Goal: Information Seeking & Learning: Learn about a topic

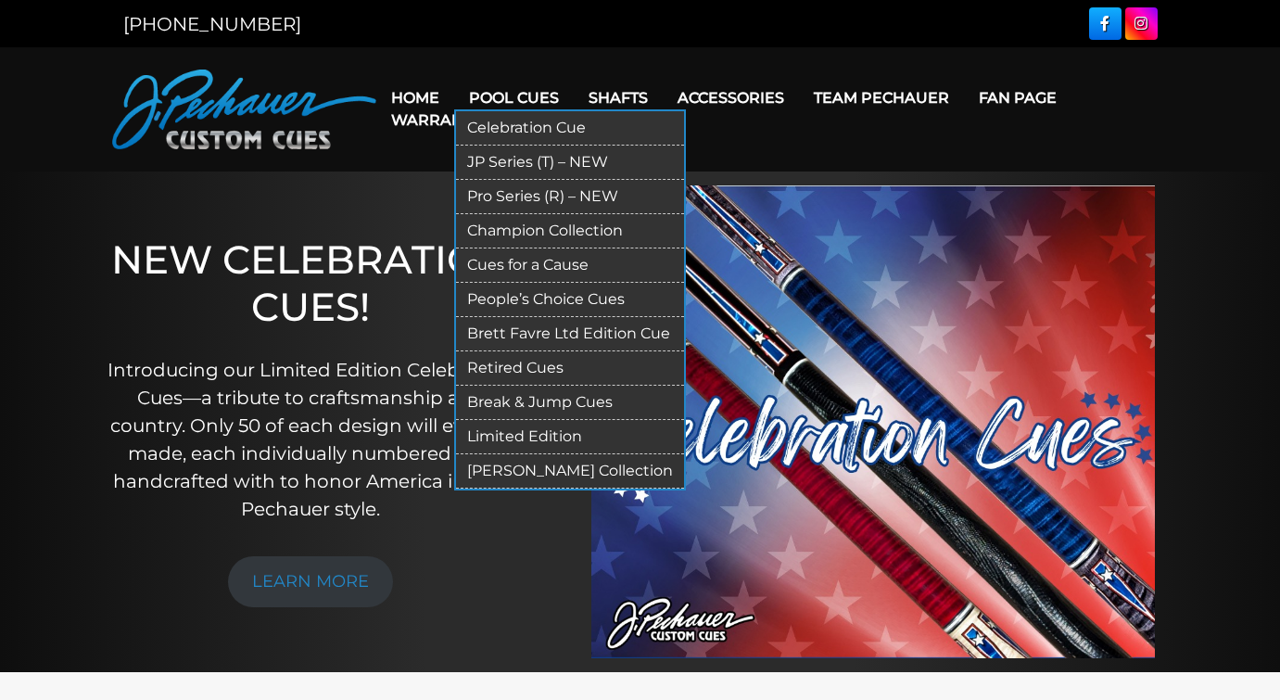
click at [510, 160] on link "JP Series (T) – NEW" at bounding box center [570, 163] width 228 height 34
click at [550, 367] on link "Retired Cues" at bounding box center [570, 368] width 228 height 34
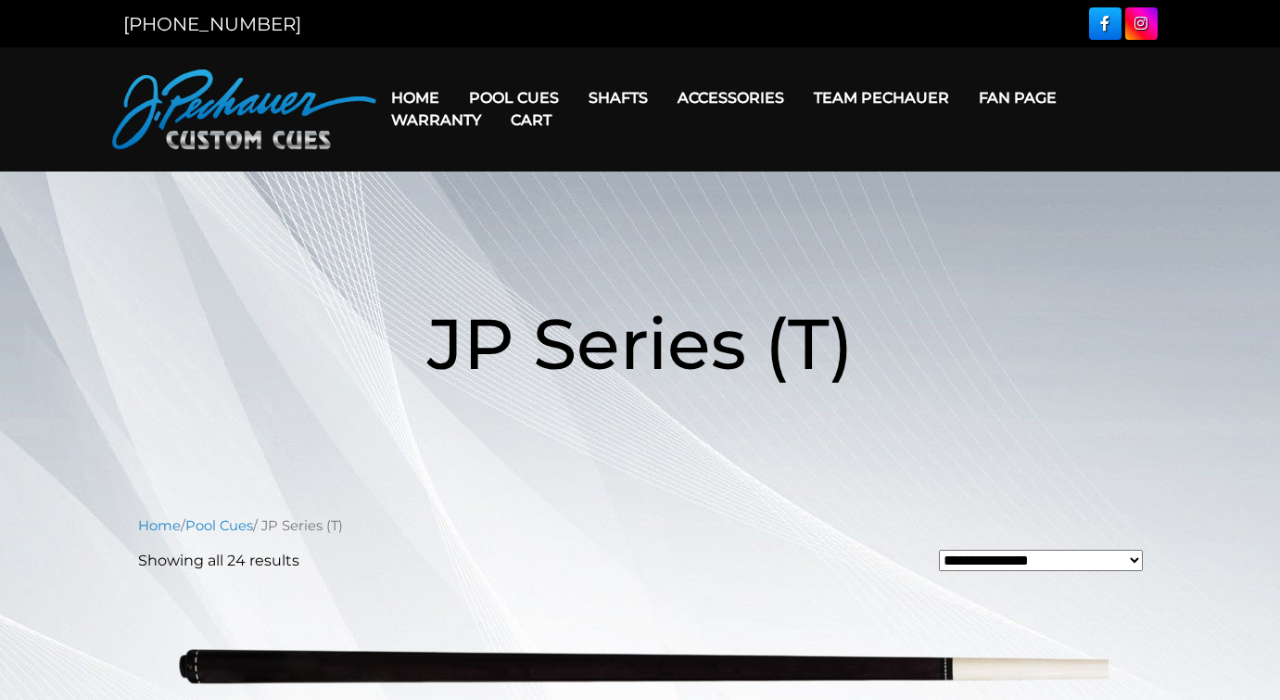
click at [528, 101] on link "Cart" at bounding box center [531, 119] width 70 height 47
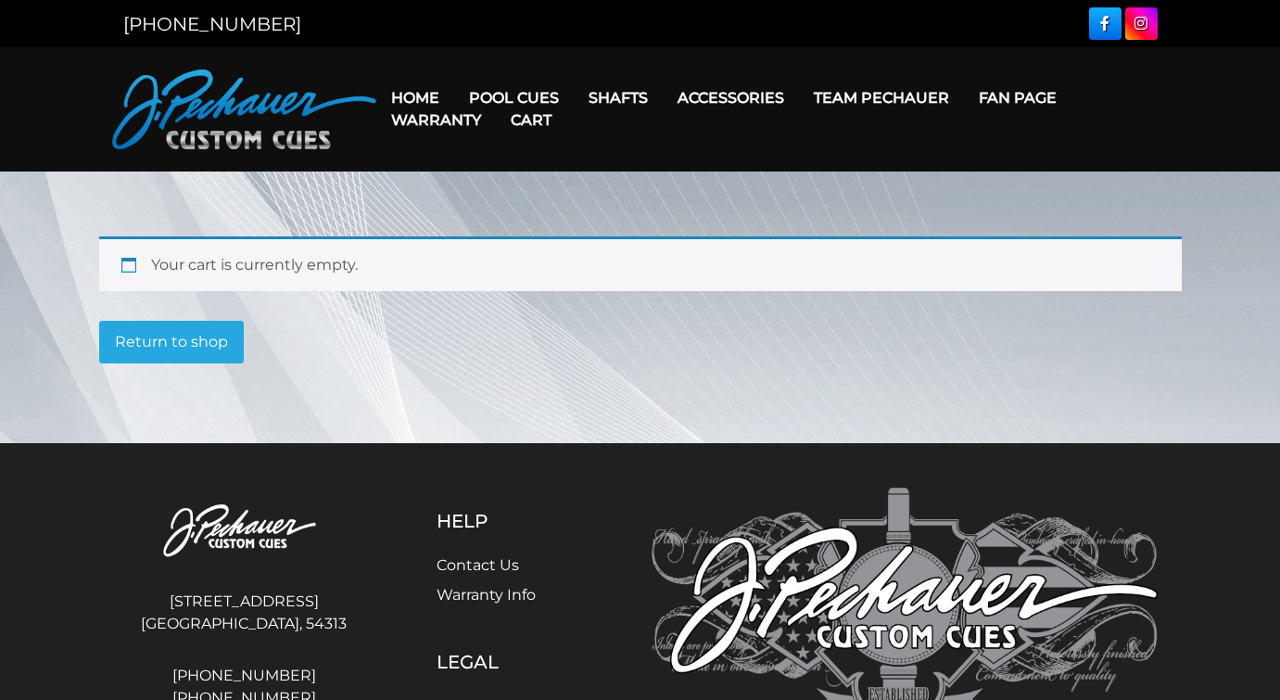
click at [528, 101] on link "Cart" at bounding box center [531, 119] width 70 height 47
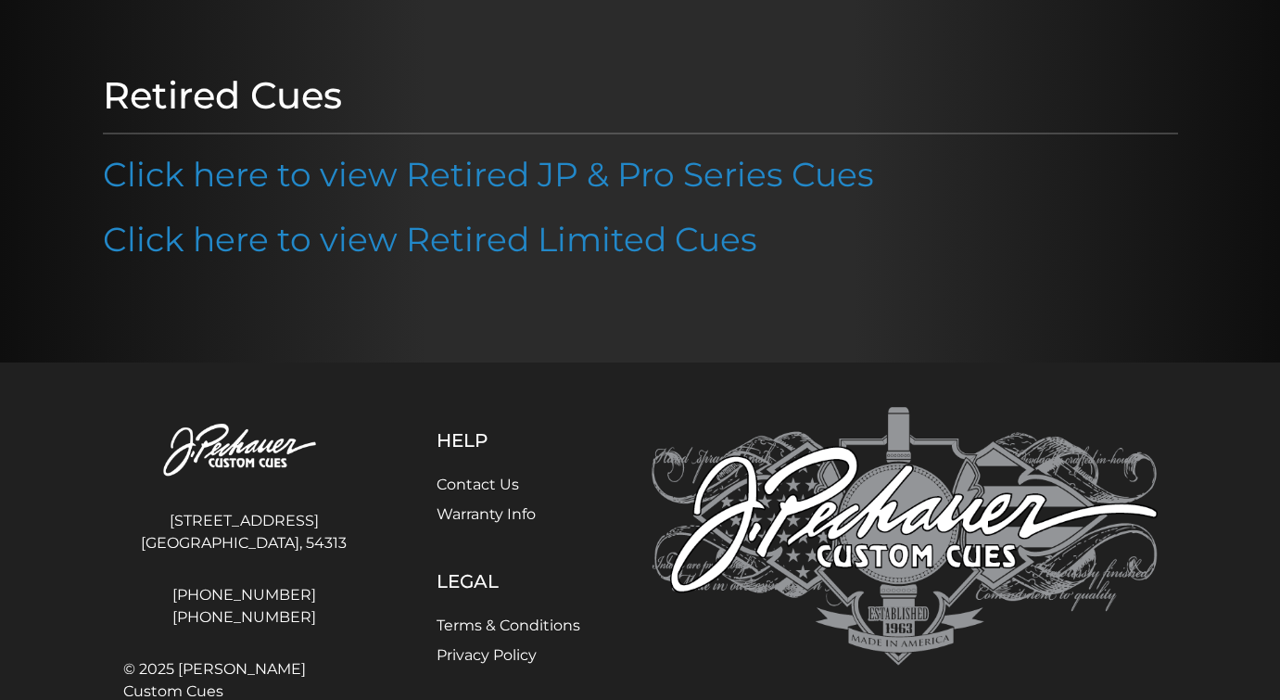
scroll to position [189, 0]
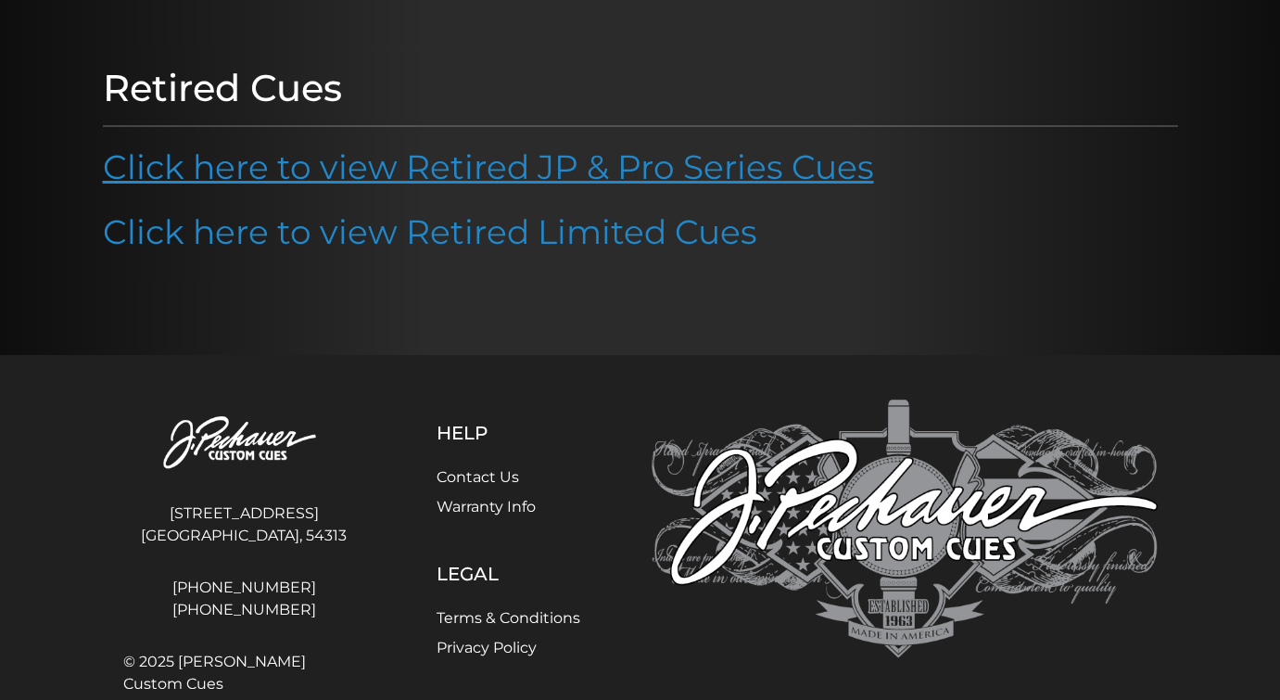
click at [605, 172] on link "Click here to view Retired JP & Pro Series Cues" at bounding box center [488, 166] width 771 height 41
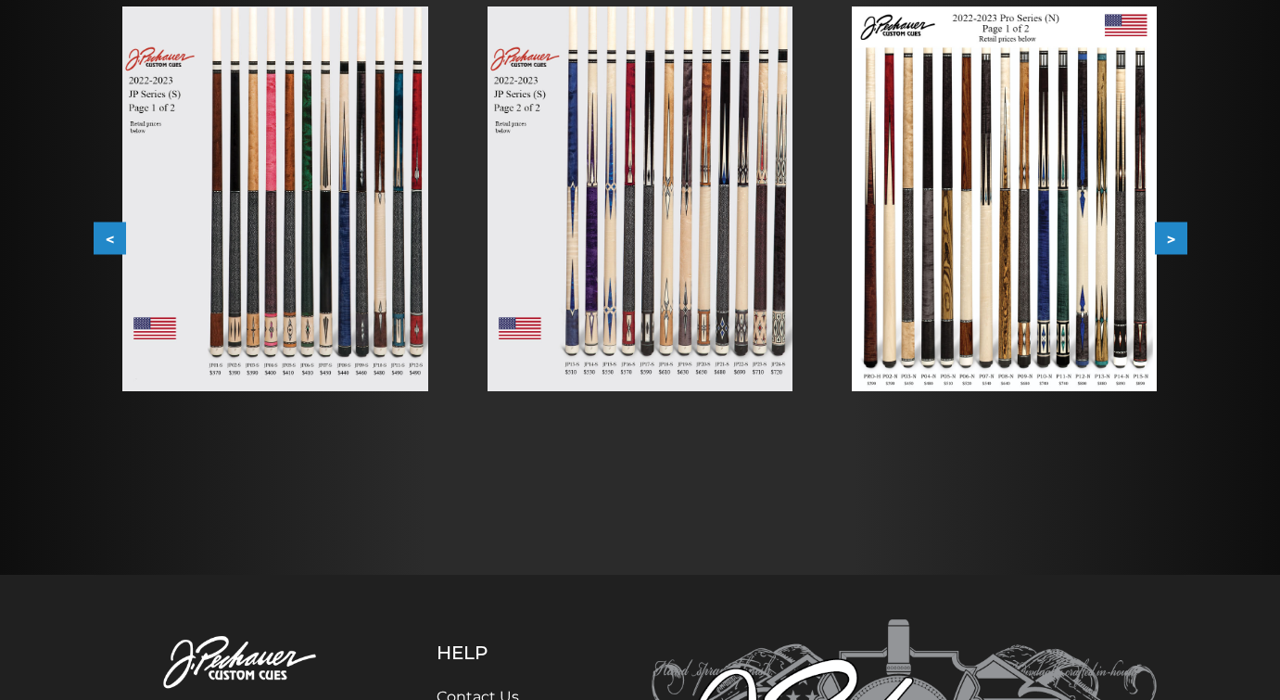
scroll to position [179, 0]
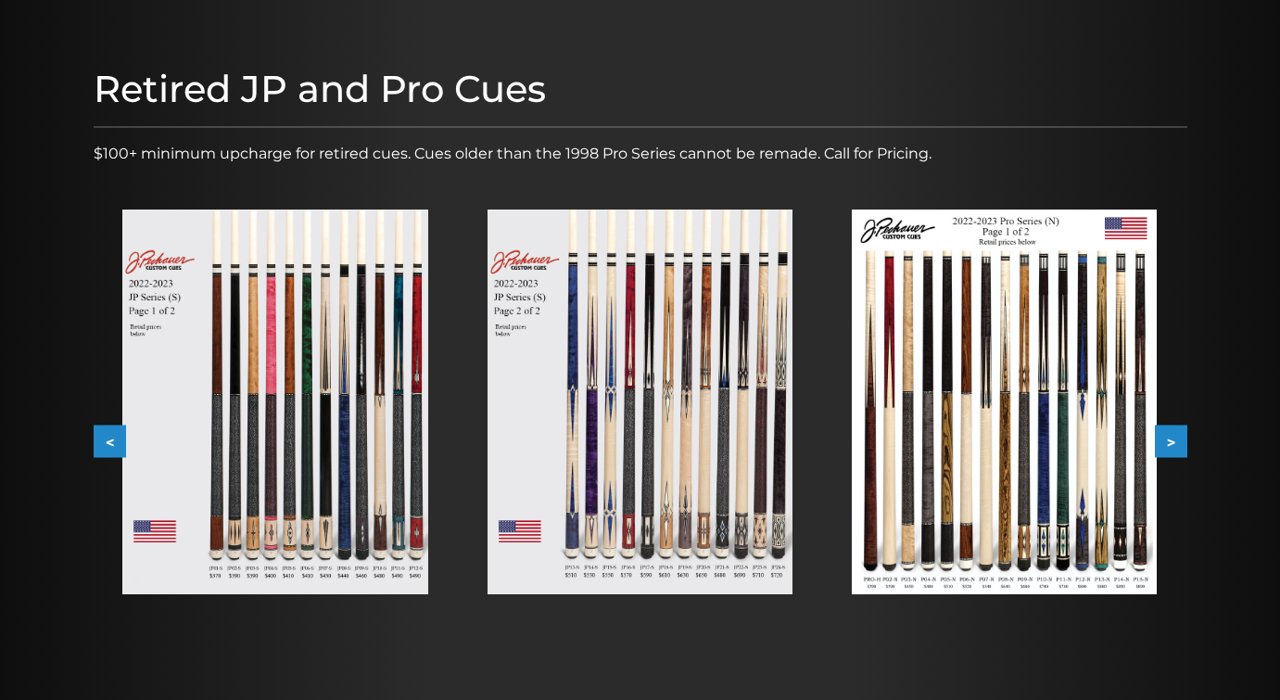
drag, startPoint x: 1286, startPoint y: 71, endPoint x: 1289, endPoint y: 158, distance: 86.3
click at [1279, 158] on html "We're updating our online ordering! Online ordering is currently under maintena…" at bounding box center [640, 514] width 1280 height 1386
click at [346, 434] on img at bounding box center [274, 402] width 305 height 385
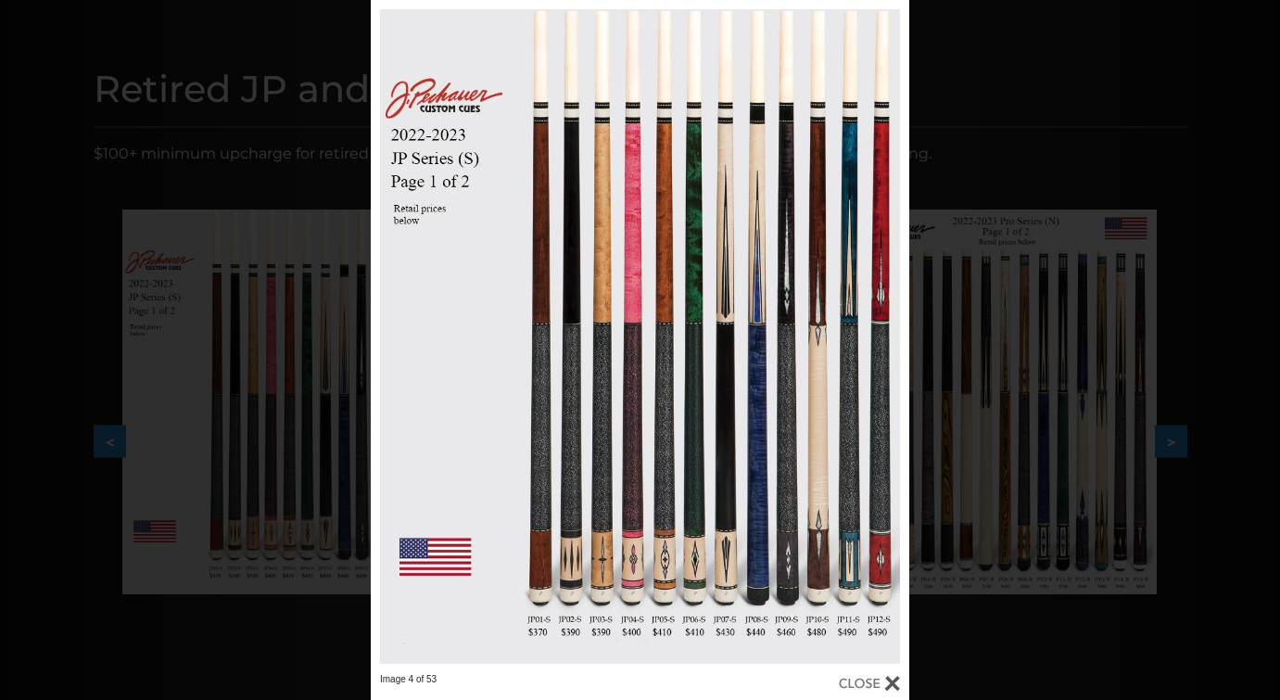
click at [861, 682] on div at bounding box center [869, 683] width 61 height 20
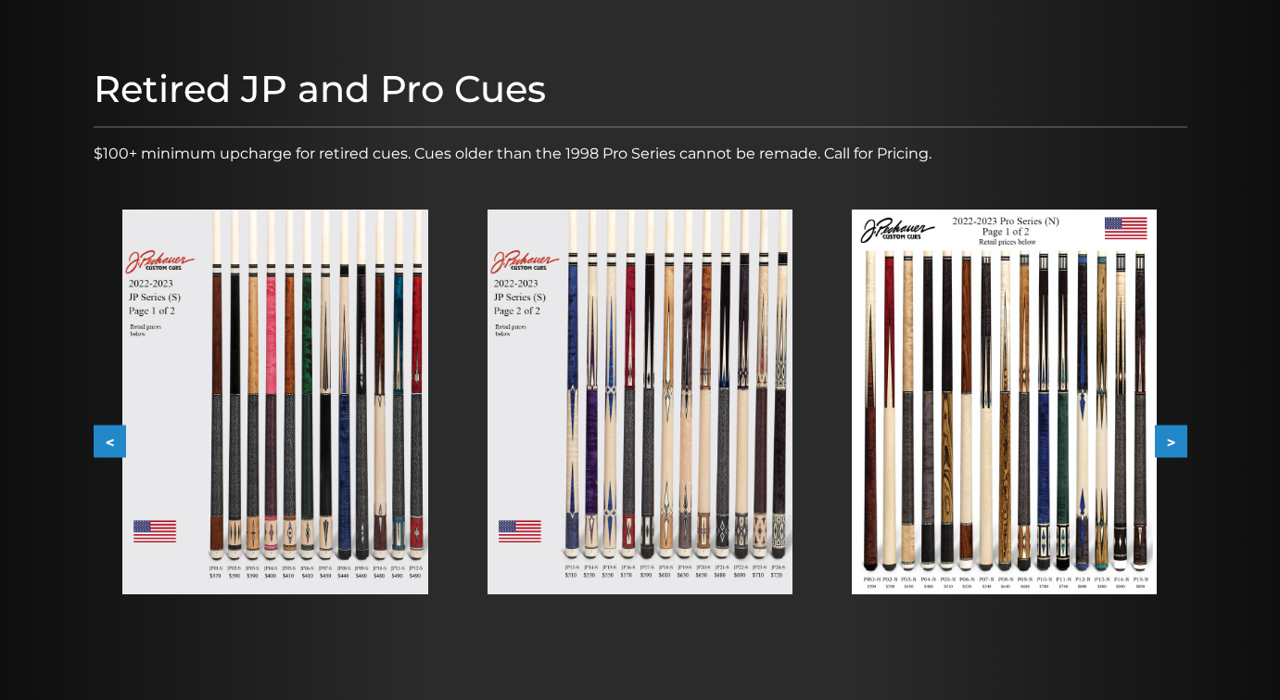
click at [680, 483] on img at bounding box center [640, 402] width 305 height 385
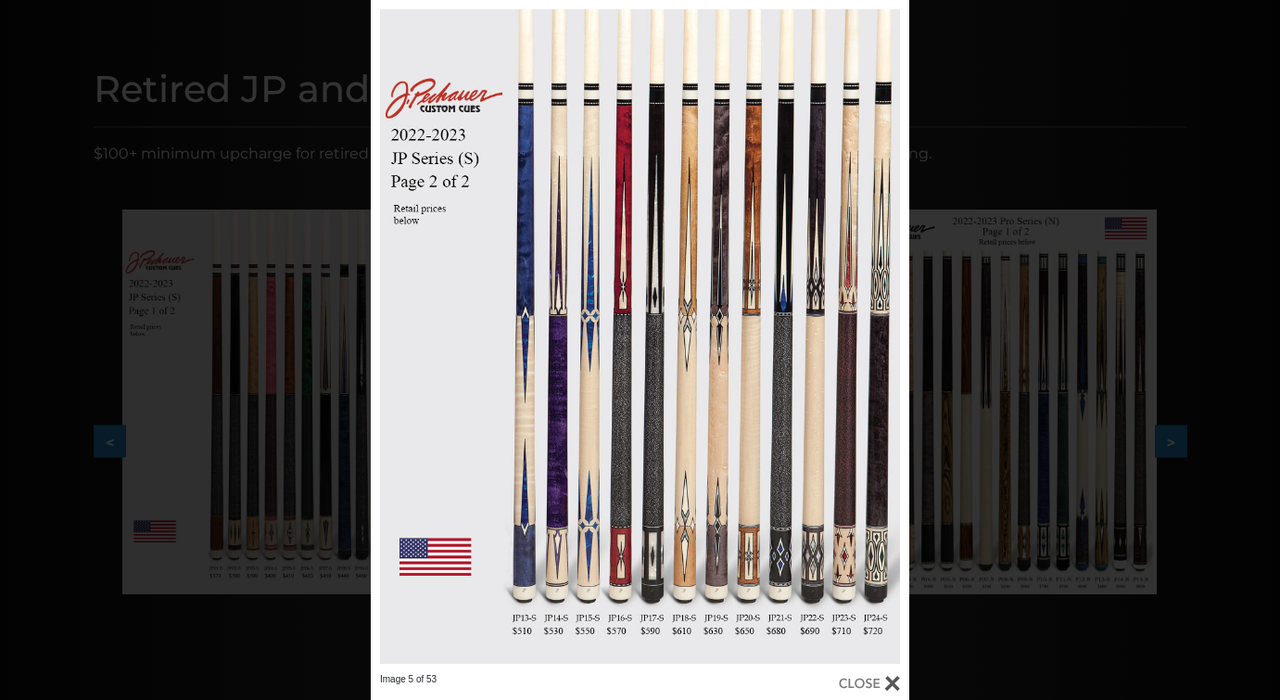
click at [892, 683] on div at bounding box center [869, 683] width 61 height 20
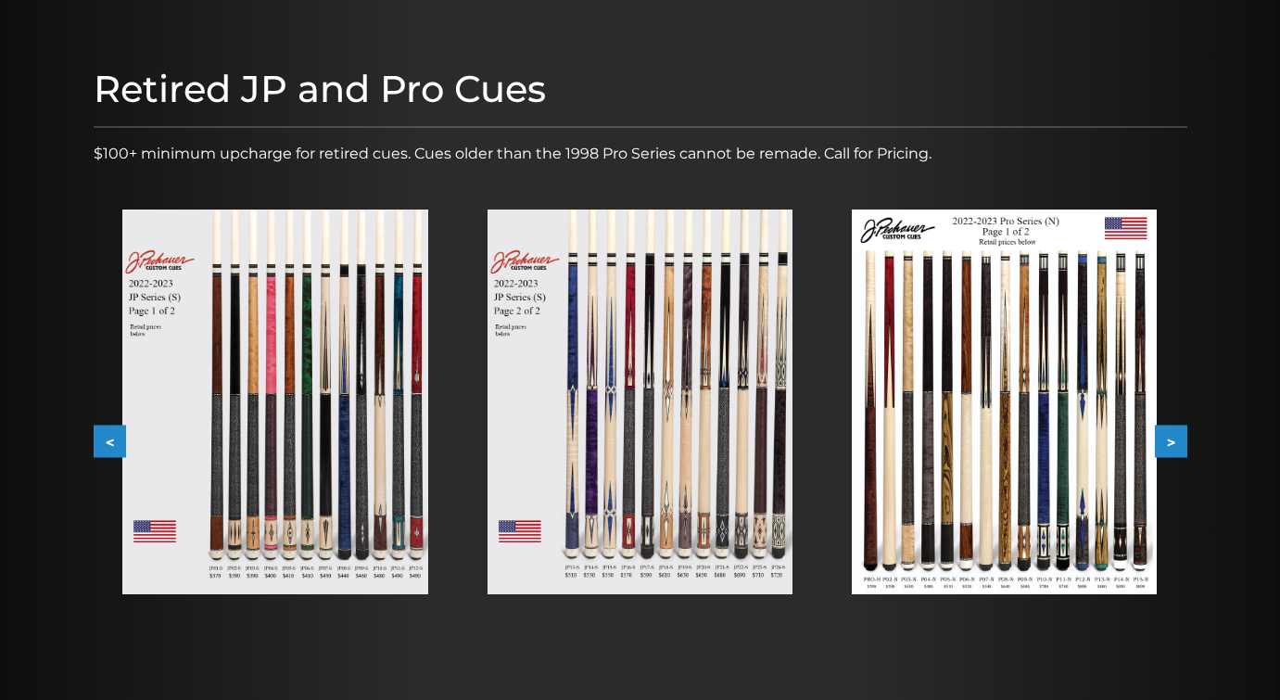
click at [949, 425] on img at bounding box center [1004, 402] width 305 height 385
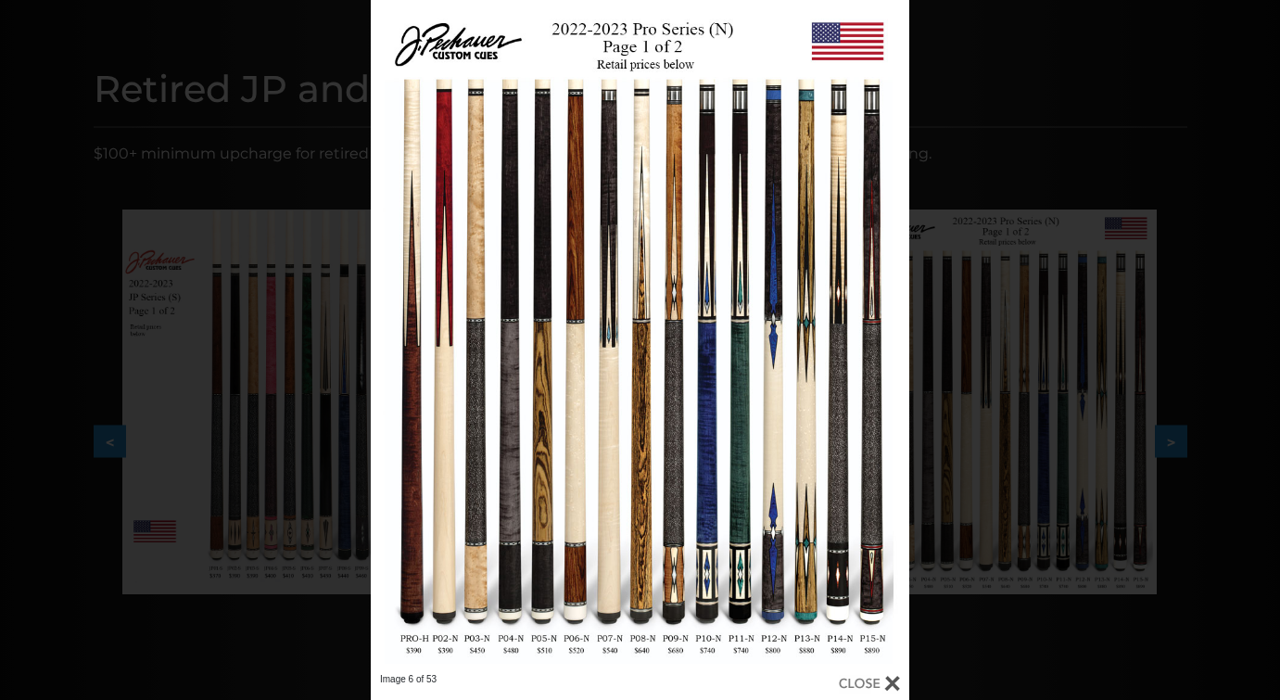
click at [894, 676] on div at bounding box center [869, 683] width 61 height 20
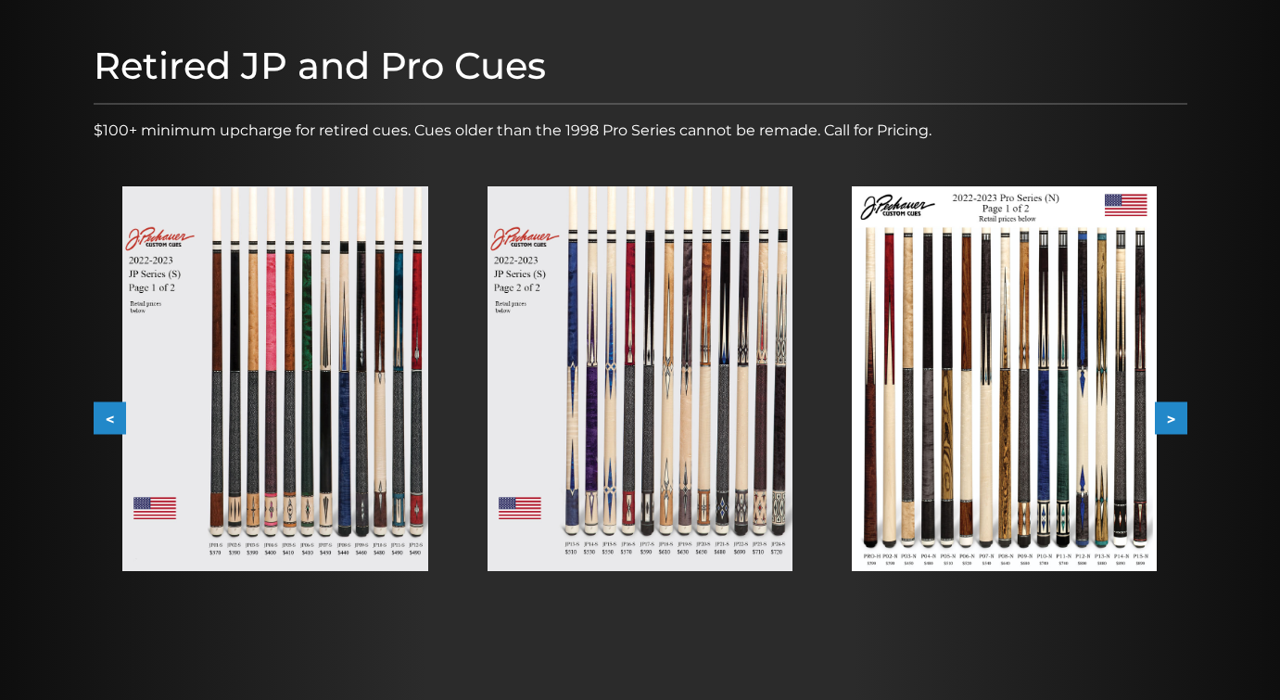
scroll to position [222, 0]
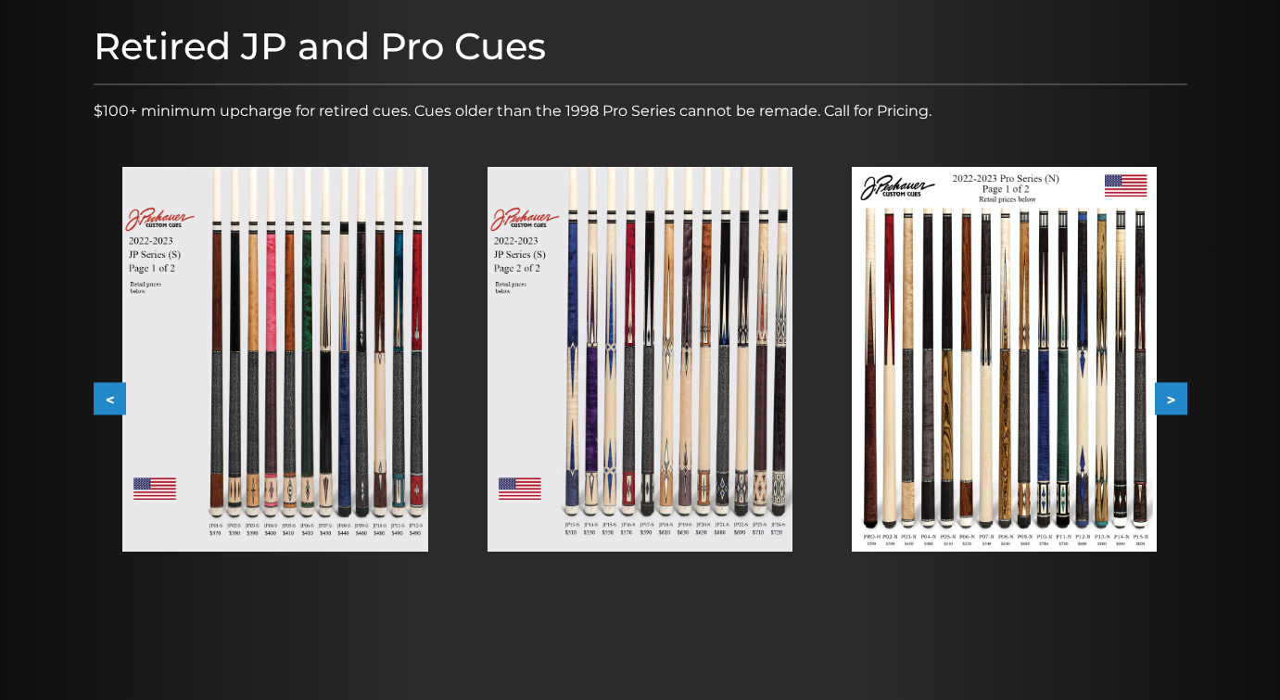
click at [1175, 396] on button ">" at bounding box center [1171, 399] width 32 height 32
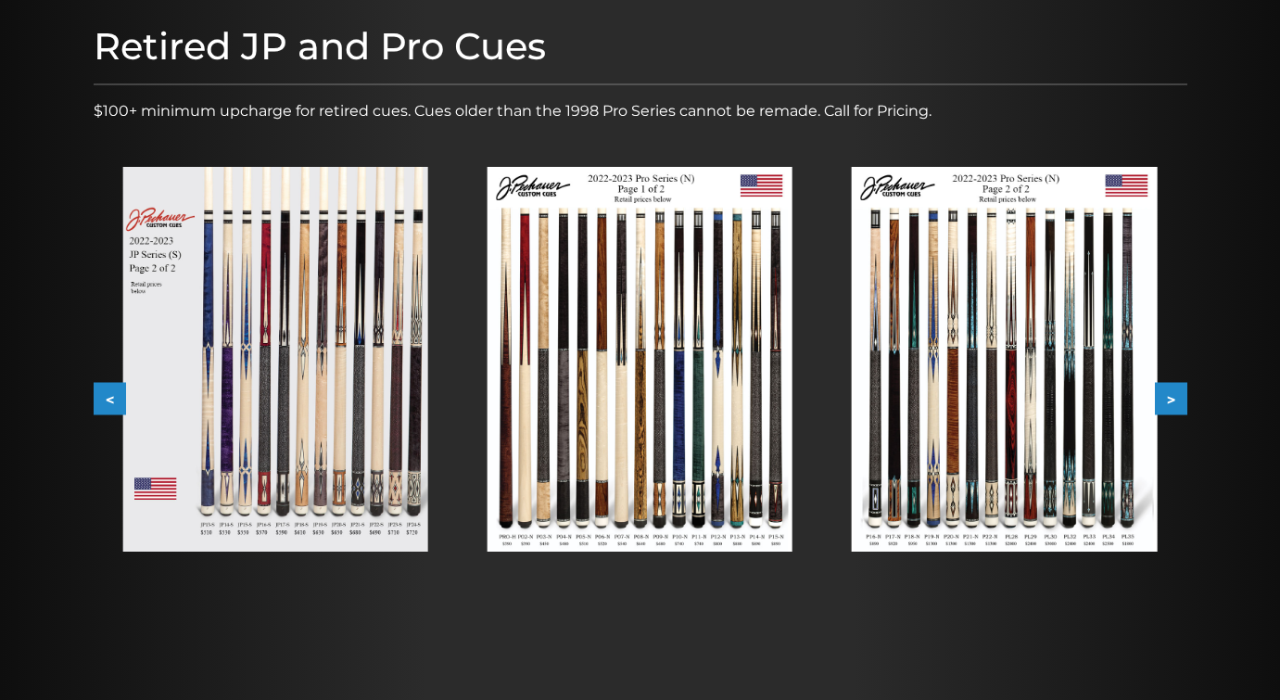
click at [1043, 402] on img at bounding box center [1004, 359] width 305 height 385
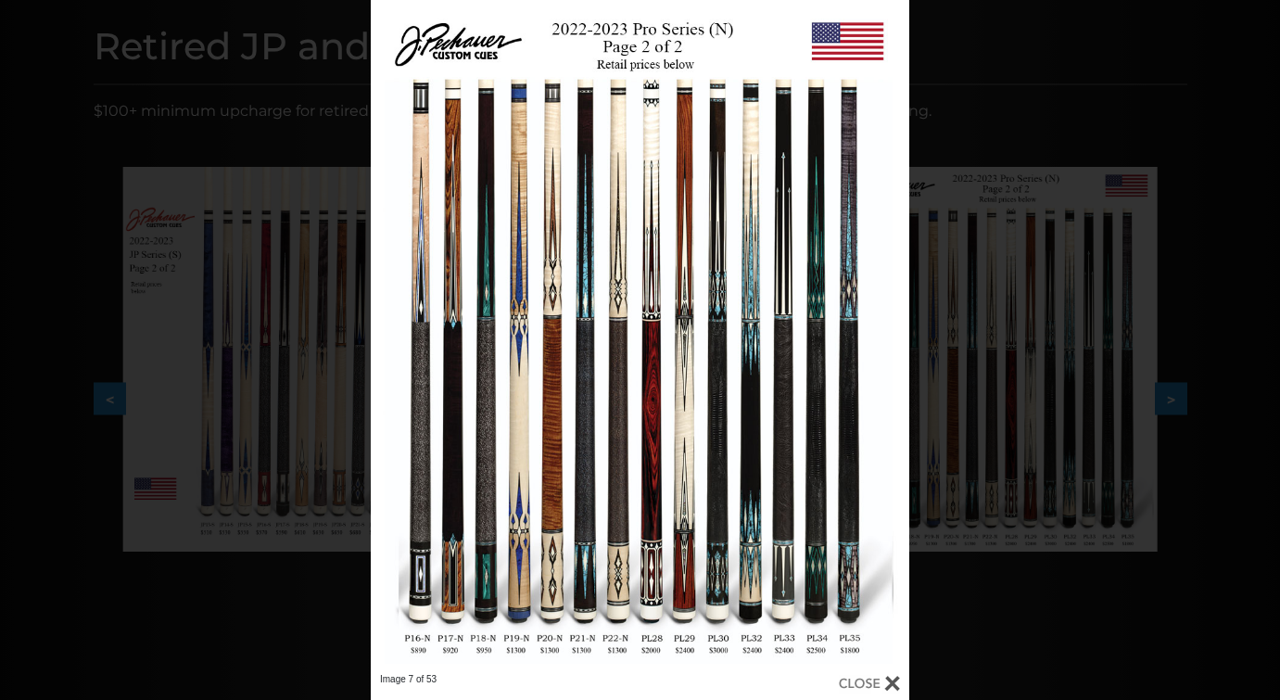
click at [893, 680] on div at bounding box center [869, 683] width 61 height 20
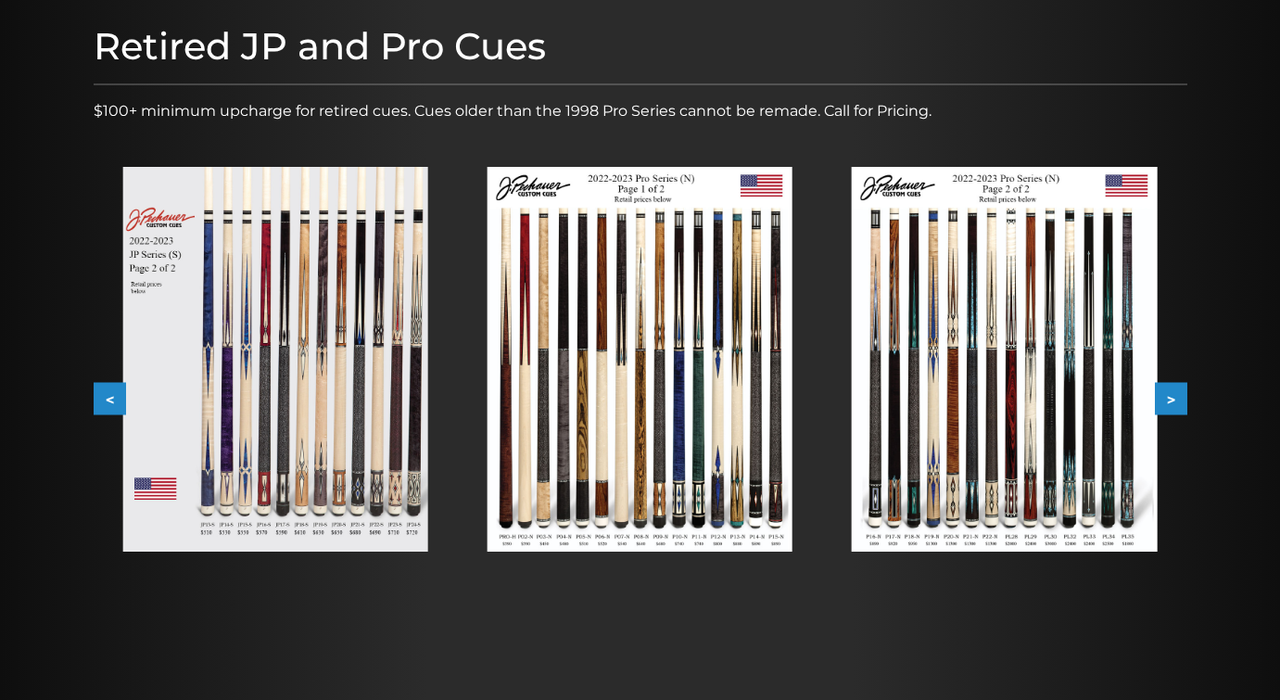
click at [100, 392] on button "<" at bounding box center [110, 399] width 32 height 32
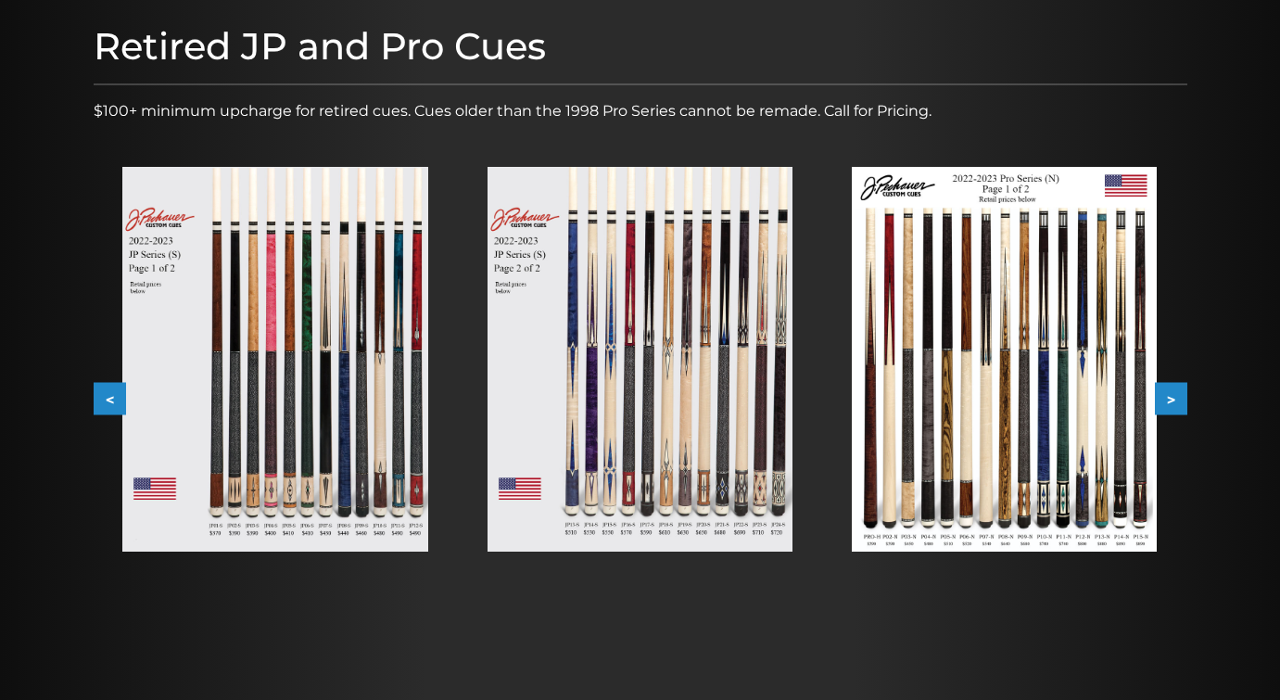
click at [100, 392] on button "<" at bounding box center [110, 399] width 32 height 32
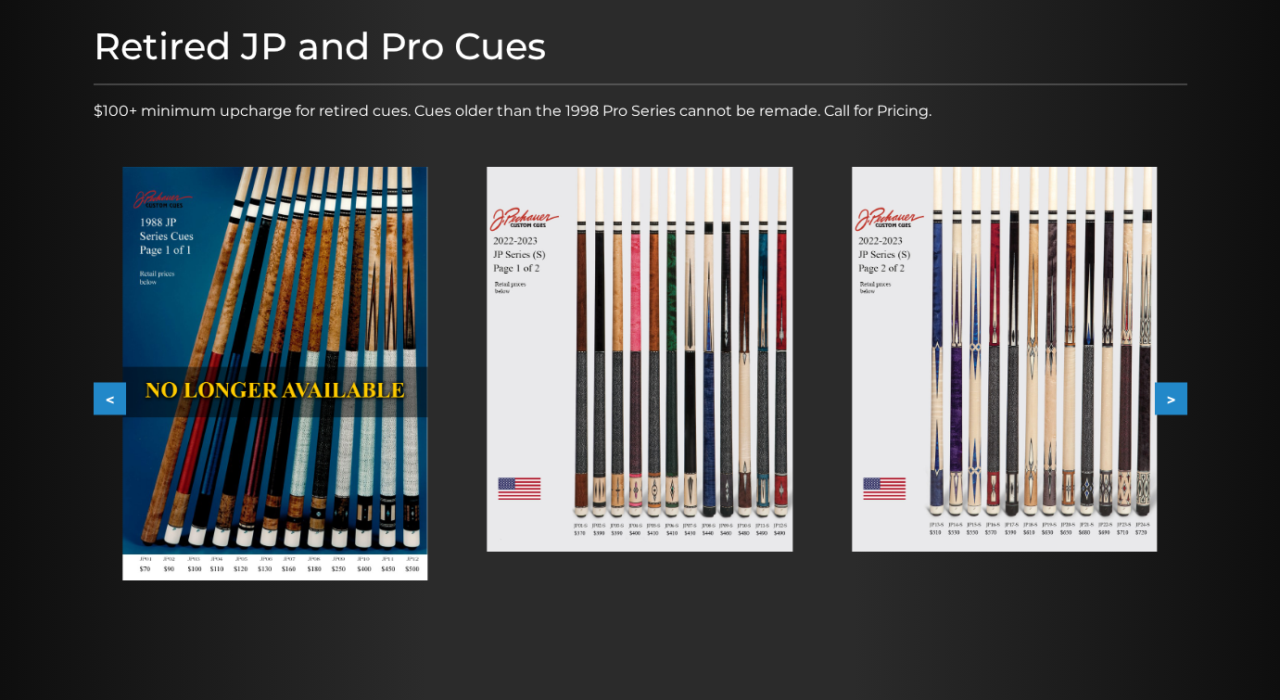
click at [620, 415] on img at bounding box center [640, 359] width 305 height 385
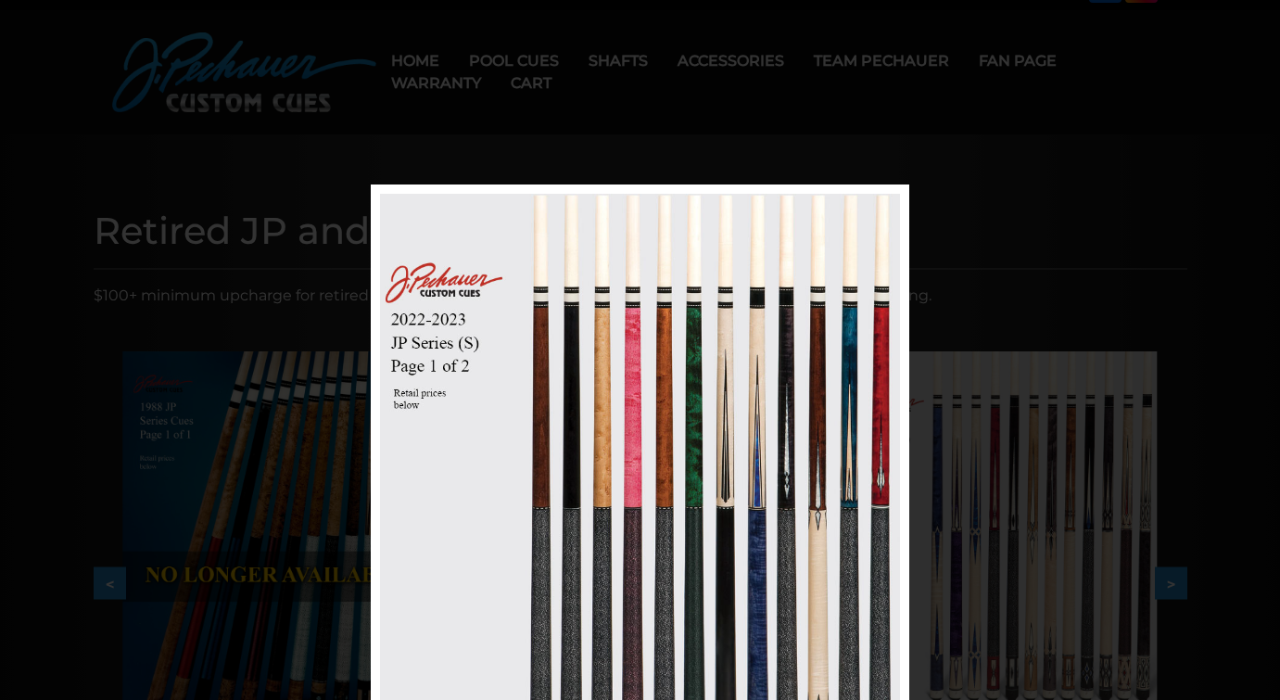
scroll to position [0, 0]
